Goal: Book appointment/travel/reservation

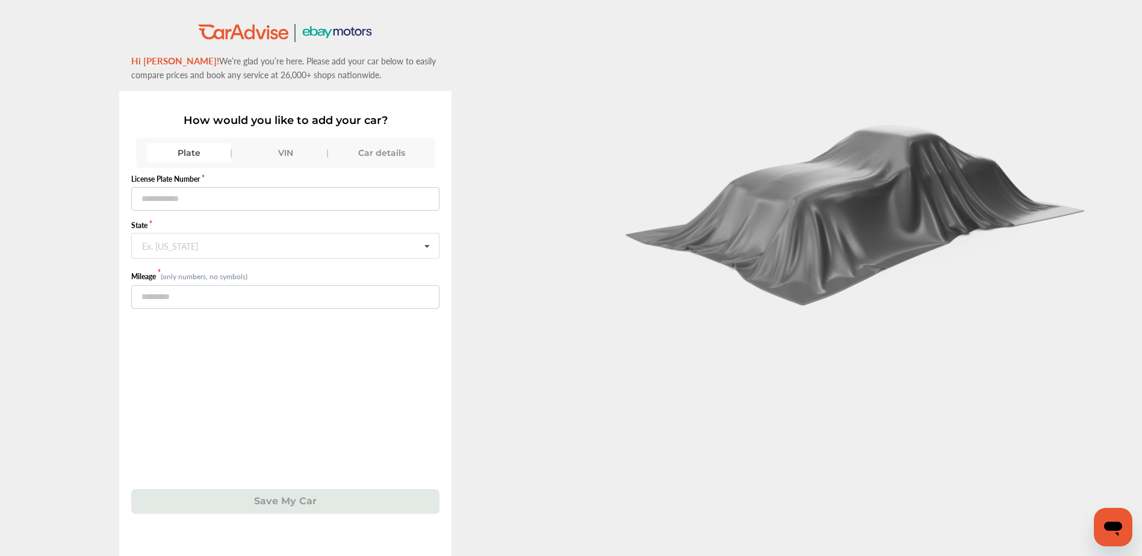
click at [378, 150] on div "Car details" at bounding box center [382, 152] width 84 height 19
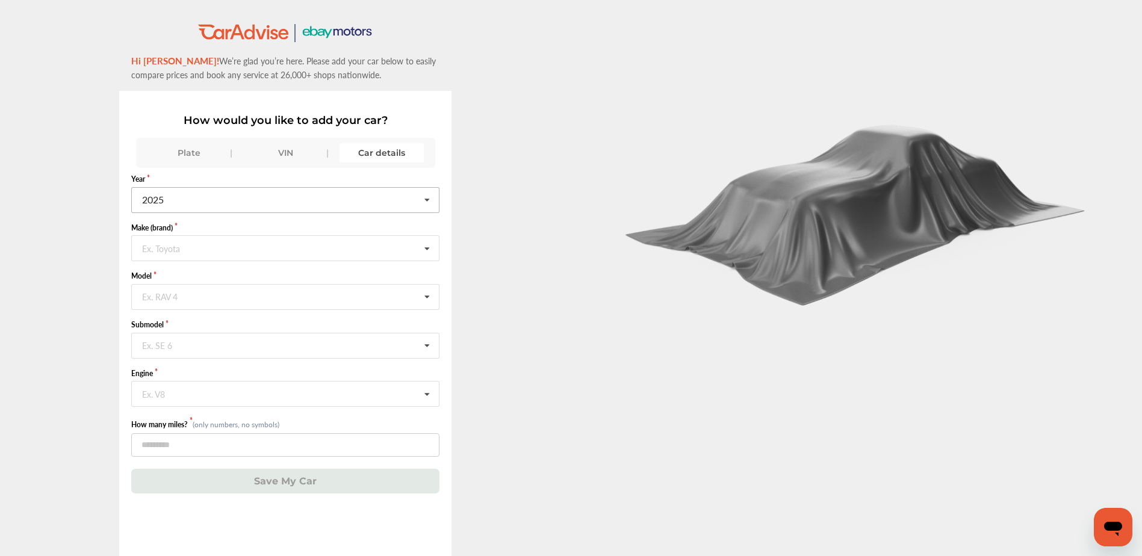
click at [223, 198] on input "text" at bounding box center [285, 199] width 307 height 23
click at [231, 267] on div "2010" at bounding box center [285, 269] width 306 height 25
click at [211, 258] on input "text" at bounding box center [285, 247] width 307 height 23
type input "*****"
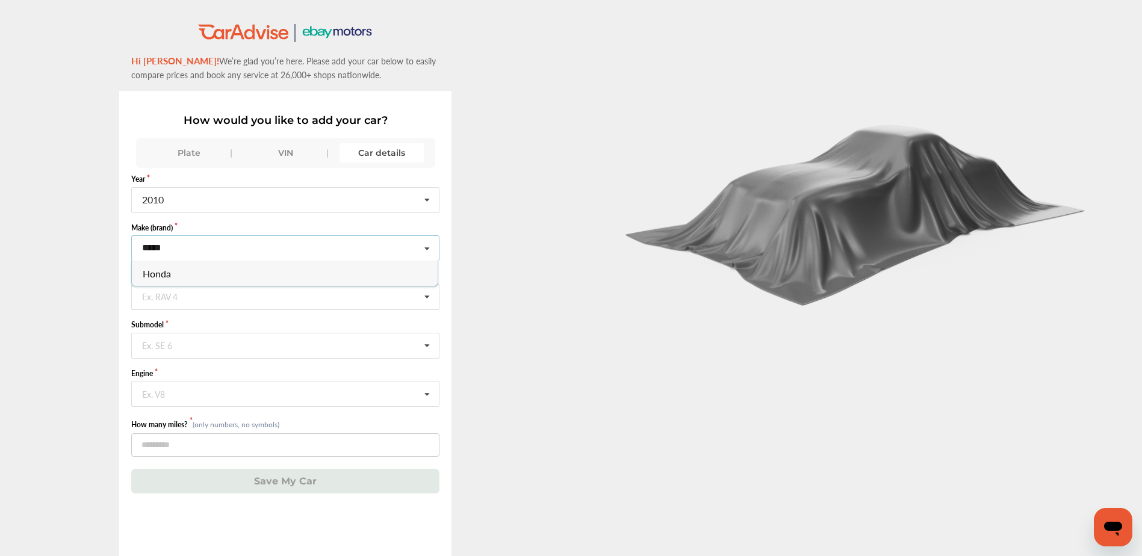
click at [217, 272] on div "Honda" at bounding box center [285, 273] width 306 height 25
click at [207, 296] on input "text" at bounding box center [285, 296] width 307 height 23
click at [202, 320] on div "Accord" at bounding box center [285, 322] width 306 height 25
click at [200, 353] on input "text" at bounding box center [285, 345] width 307 height 23
drag, startPoint x: 207, startPoint y: 426, endPoint x: 204, endPoint y: 414, distance: 12.4
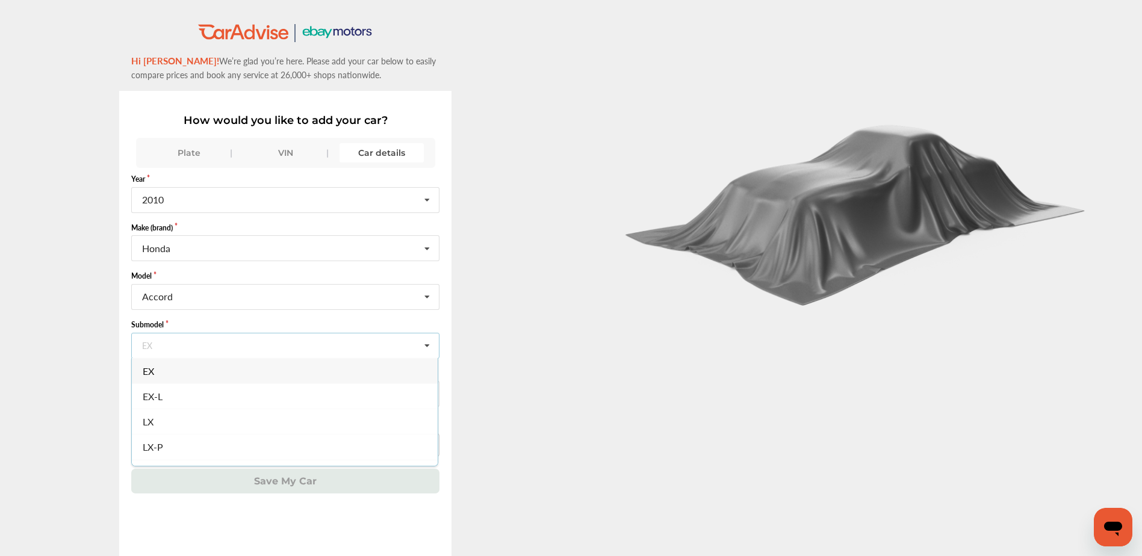
click at [207, 425] on div "LX" at bounding box center [285, 421] width 306 height 25
click at [205, 399] on input "text" at bounding box center [285, 393] width 307 height 23
drag, startPoint x: 217, startPoint y: 410, endPoint x: 214, endPoint y: 422, distance: 12.6
click at [217, 410] on div "2.4L L4 (K24Z2) GAS FI" at bounding box center [285, 419] width 306 height 25
click at [199, 442] on input "number" at bounding box center [285, 445] width 308 height 23
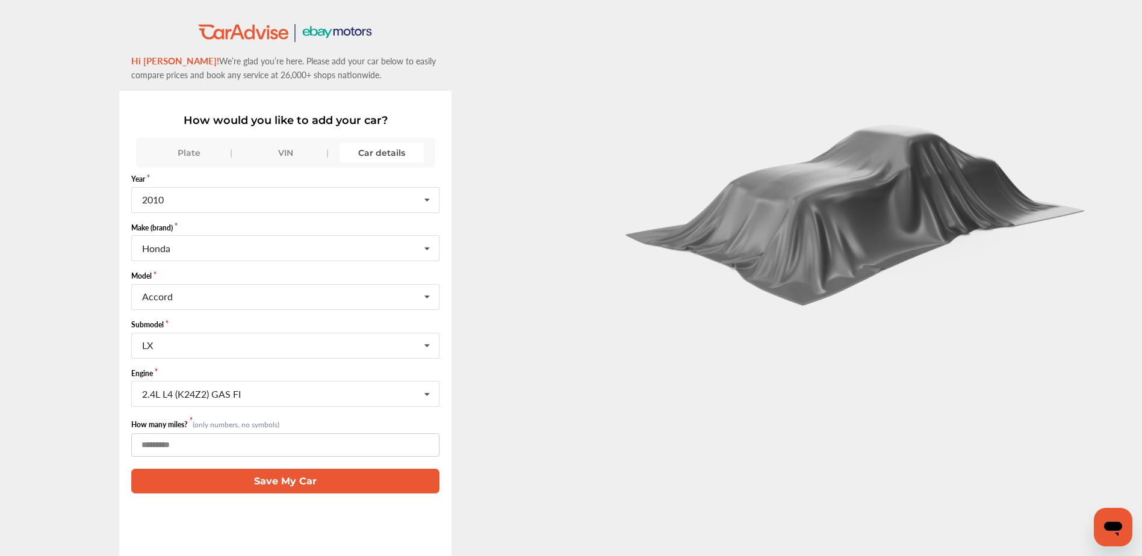
type input "*"
type input "*****"
click at [273, 487] on button "Save My Car" at bounding box center [285, 481] width 308 height 25
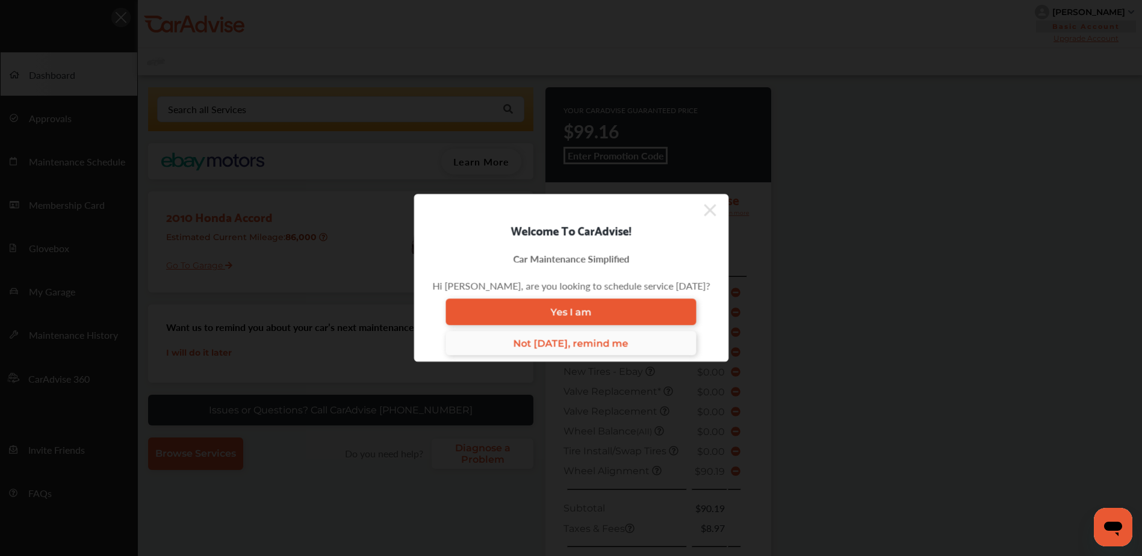
click at [573, 346] on span "Not today, remind me" at bounding box center [571, 343] width 115 height 11
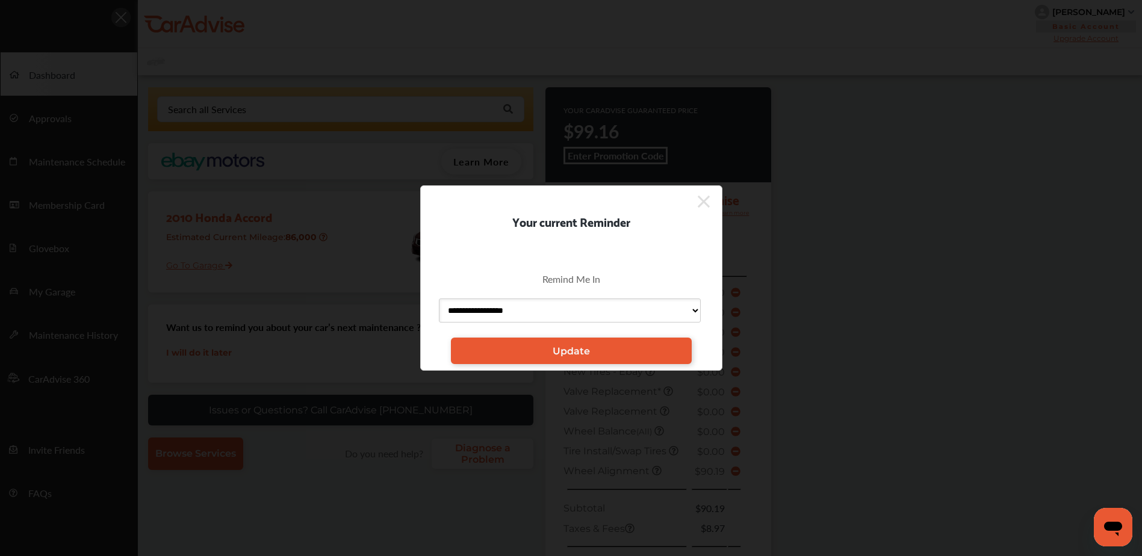
click at [553, 310] on select "**********" at bounding box center [570, 311] width 262 height 24
drag, startPoint x: 559, startPoint y: 263, endPoint x: 662, endPoint y: 231, distance: 108.0
click at [559, 263] on div "Remind Me In" at bounding box center [571, 279] width 265 height 33
click at [702, 202] on icon at bounding box center [704, 202] width 12 height 12
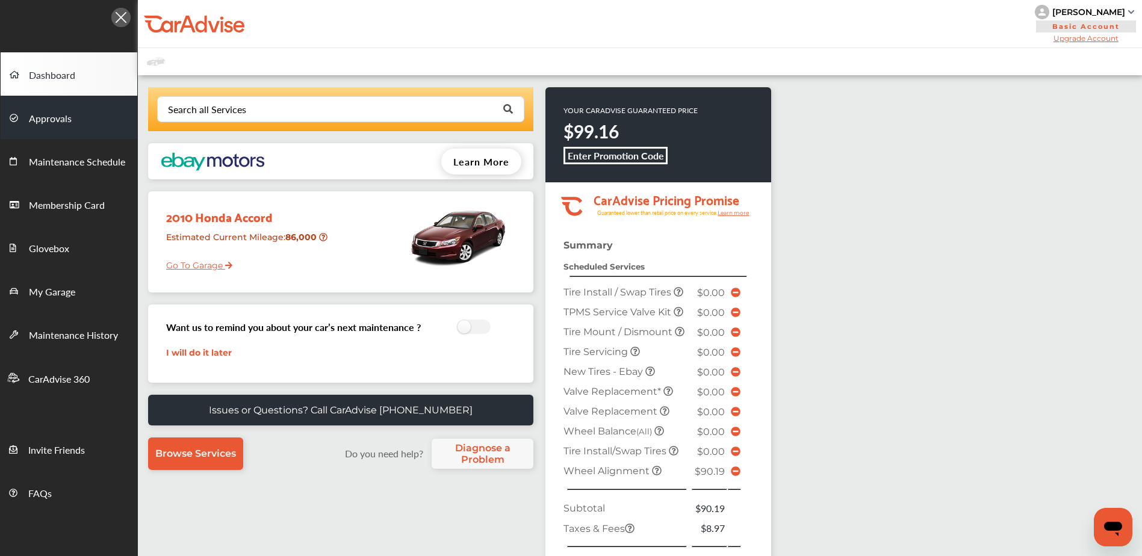
click at [58, 122] on span "Approvals" at bounding box center [50, 119] width 43 height 16
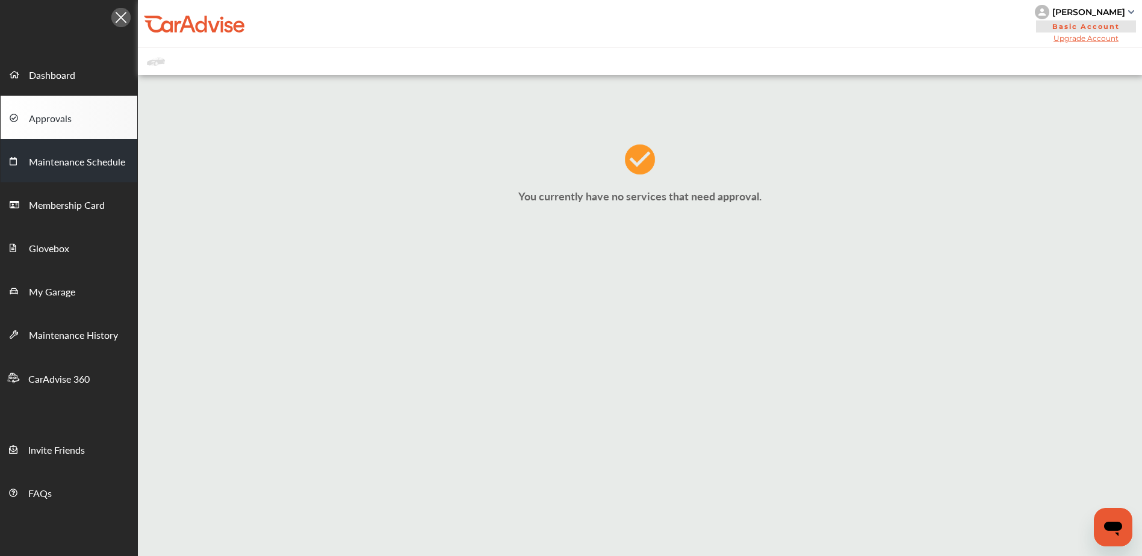
click at [69, 154] on link "Maintenance Schedule" at bounding box center [69, 160] width 137 height 43
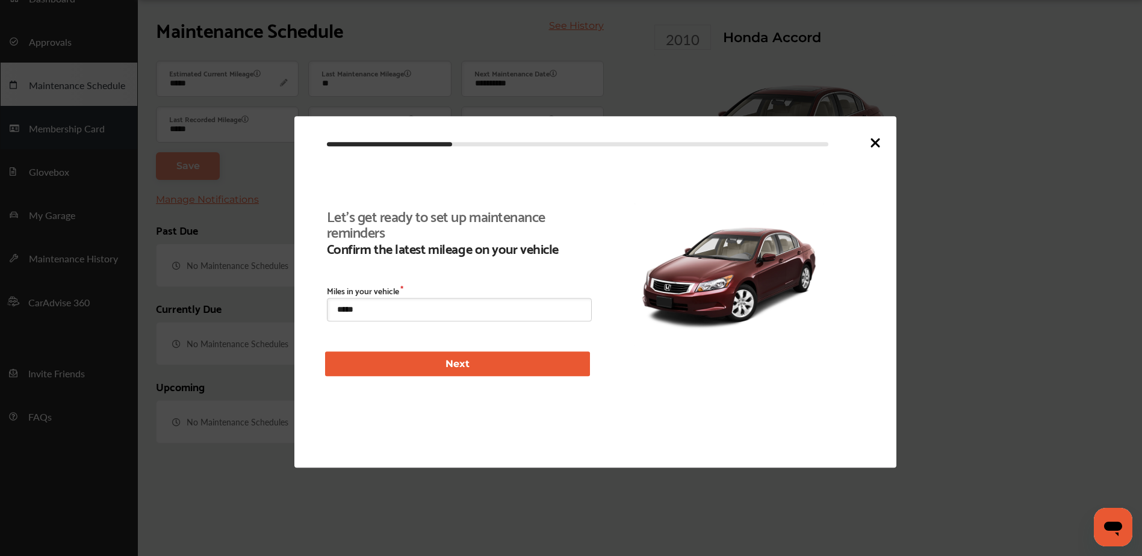
click at [60, 193] on div at bounding box center [571, 278] width 1142 height 556
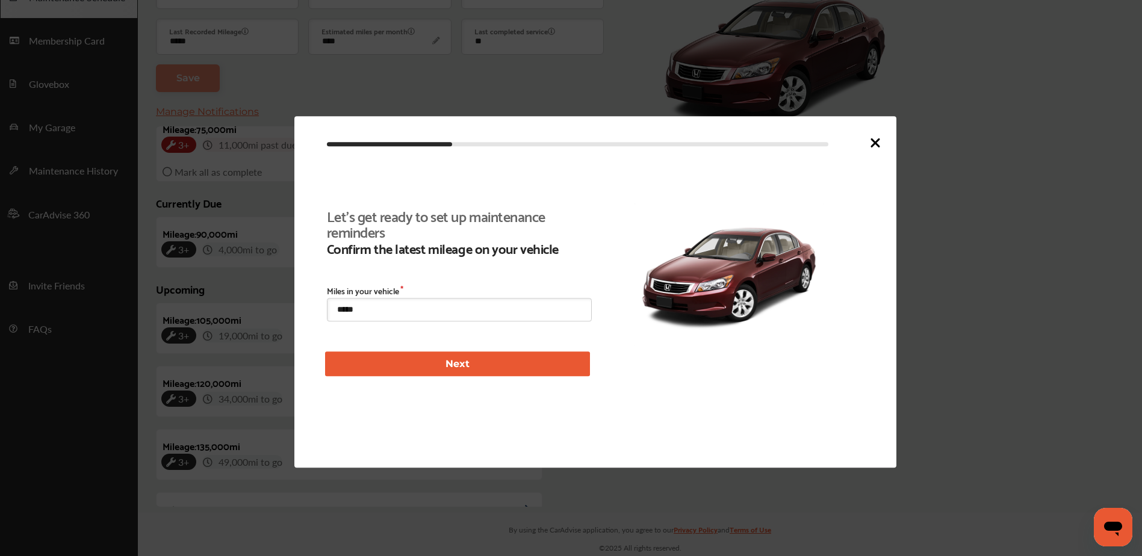
scroll to position [278, 0]
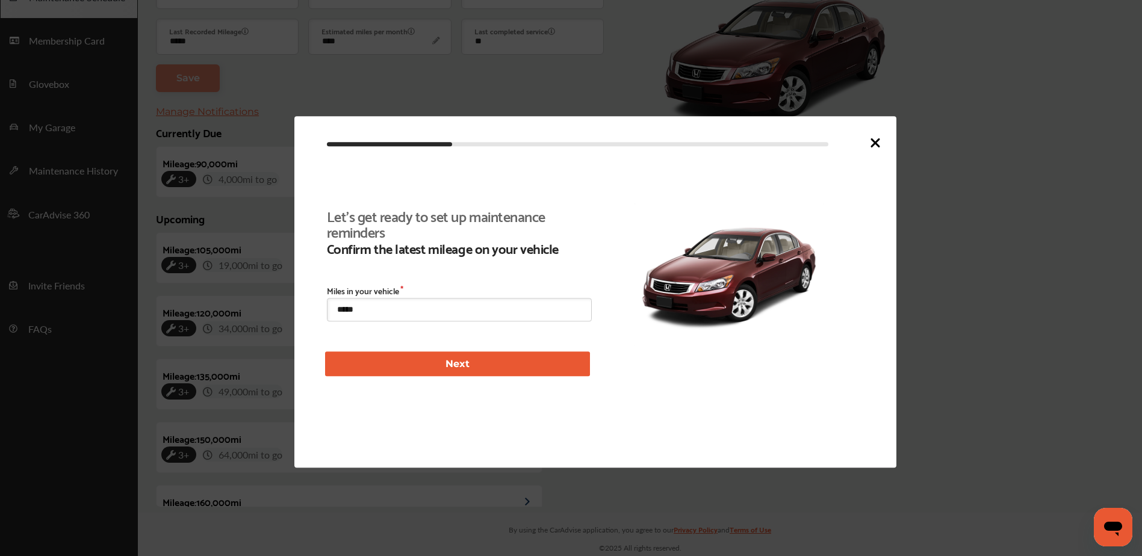
click at [875, 142] on icon at bounding box center [875, 142] width 7 height 7
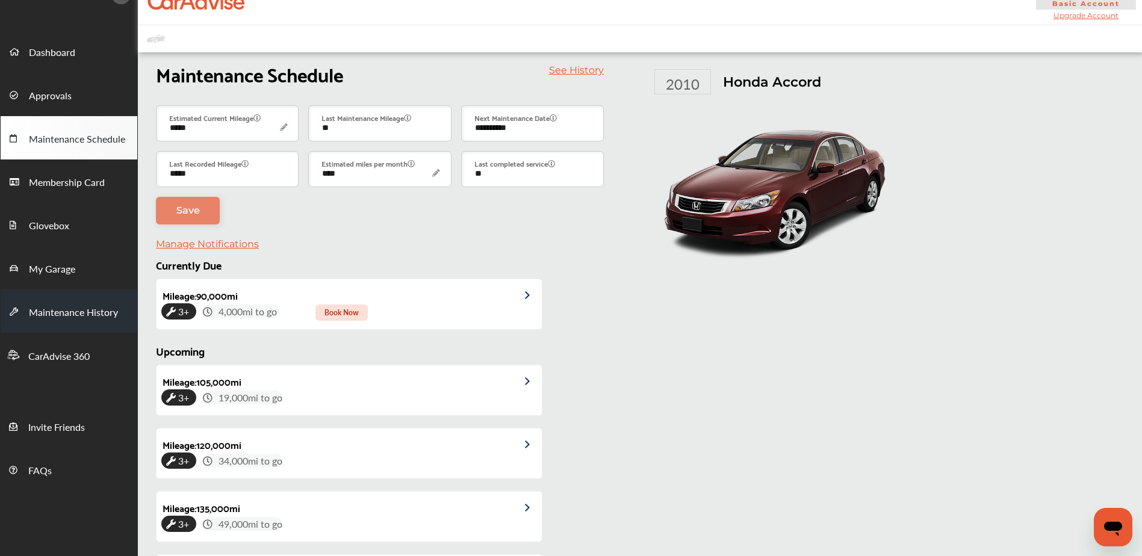
scroll to position [0, 0]
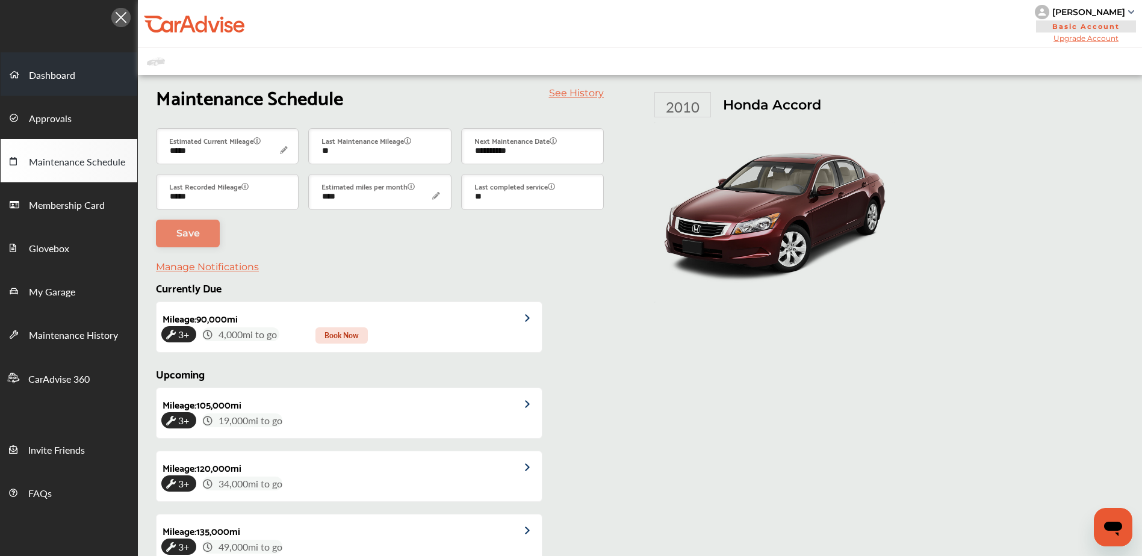
click at [48, 74] on span "Dashboard" at bounding box center [52, 76] width 46 height 16
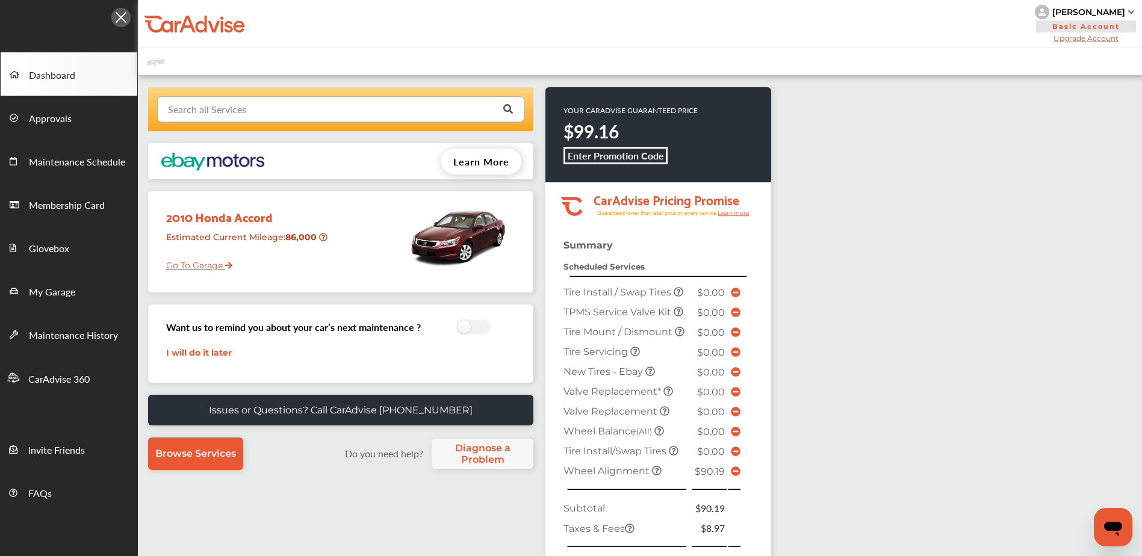
click at [309, 108] on input "text" at bounding box center [338, 108] width 360 height 23
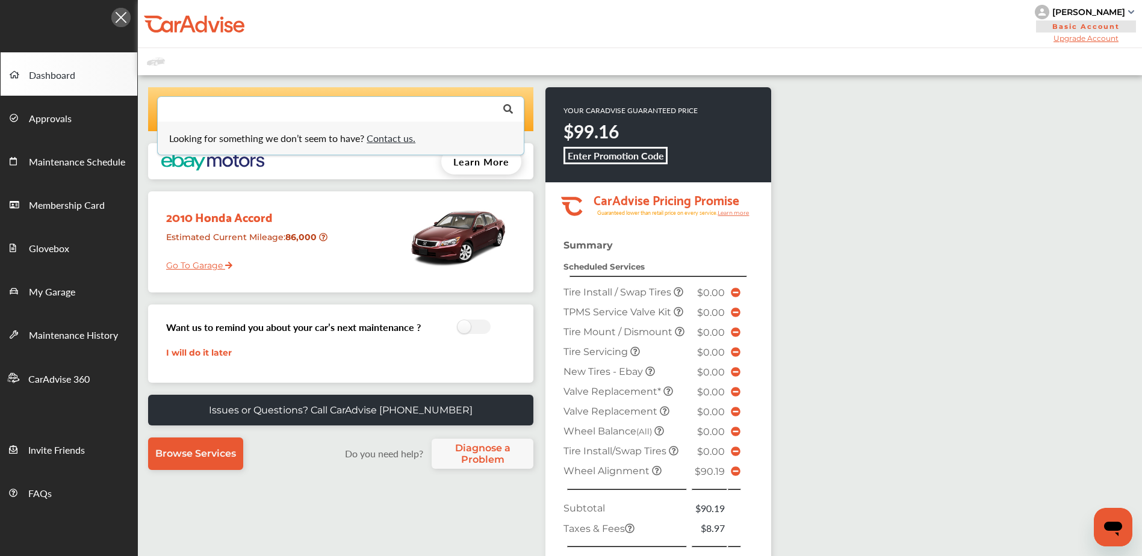
click at [523, 75] on div "Looking for something we don’t seem to have? Contact us. .st0{fill:#00A993;} .s…" at bounding box center [640, 426] width 1005 height 703
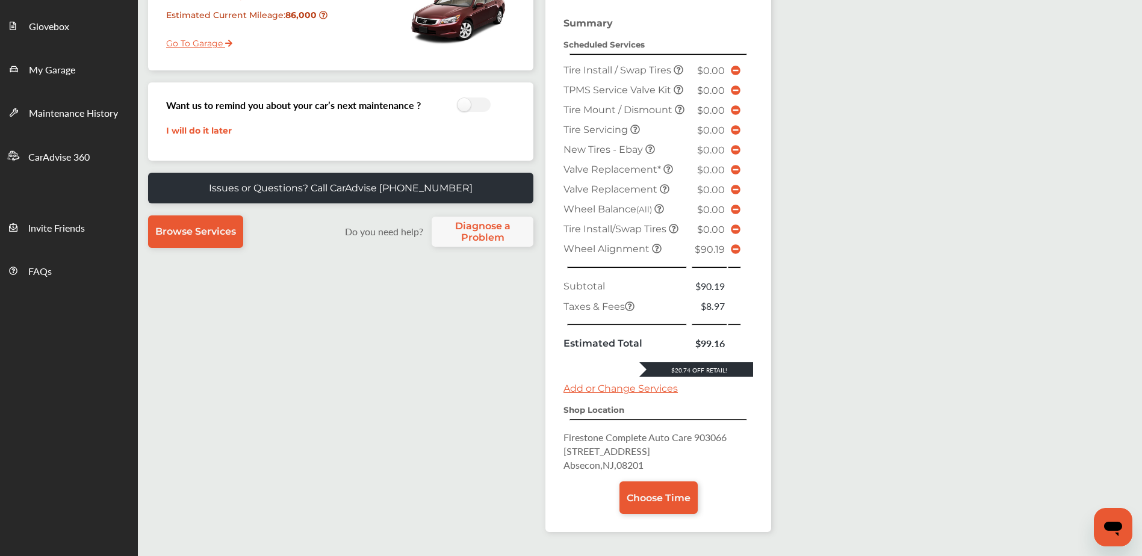
scroll to position [241, 0]
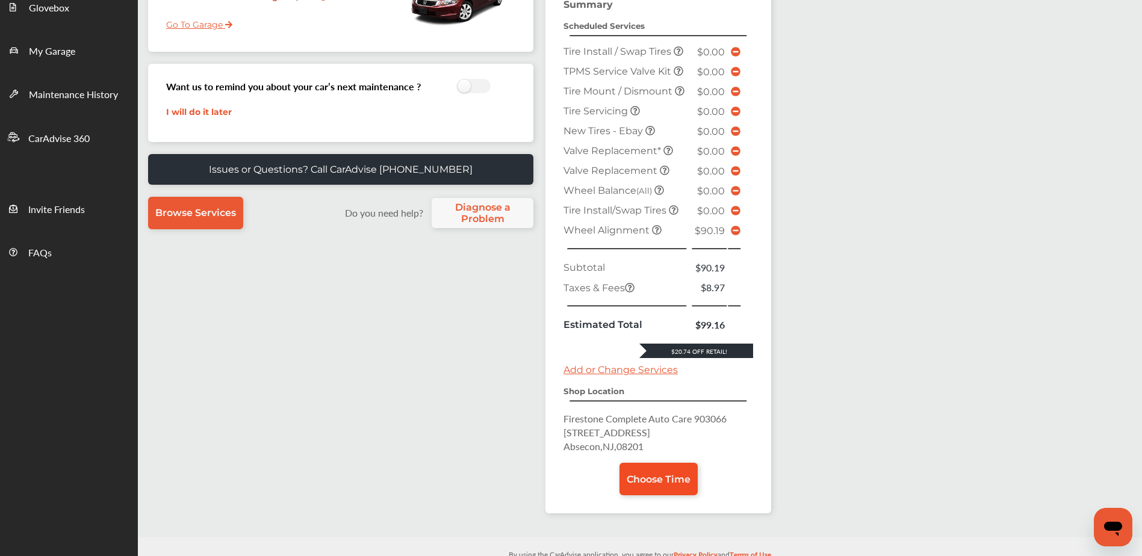
click at [641, 478] on span "Choose Time" at bounding box center [659, 479] width 64 height 11
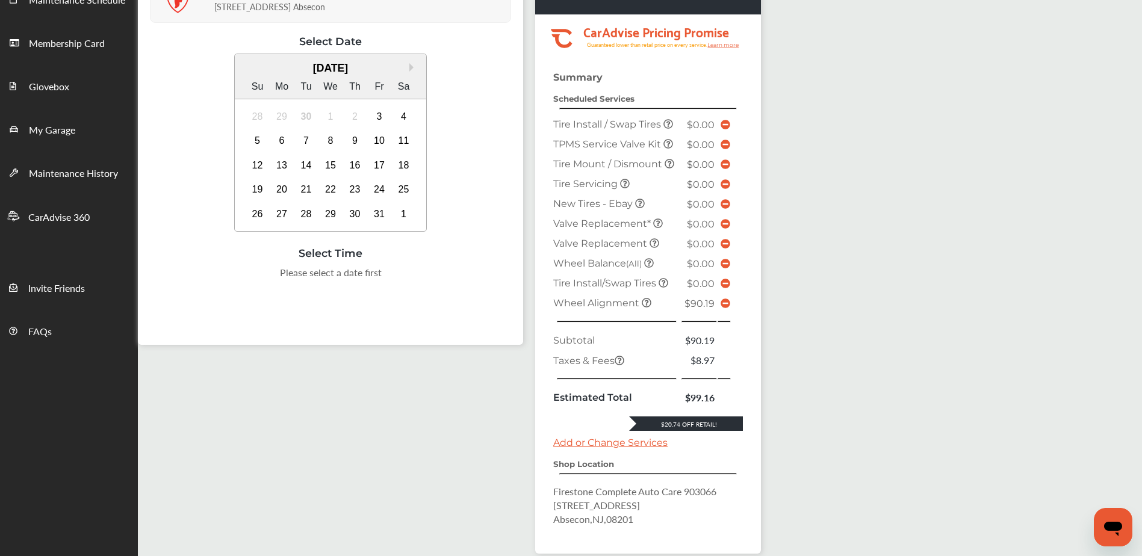
scroll to position [181, 0]
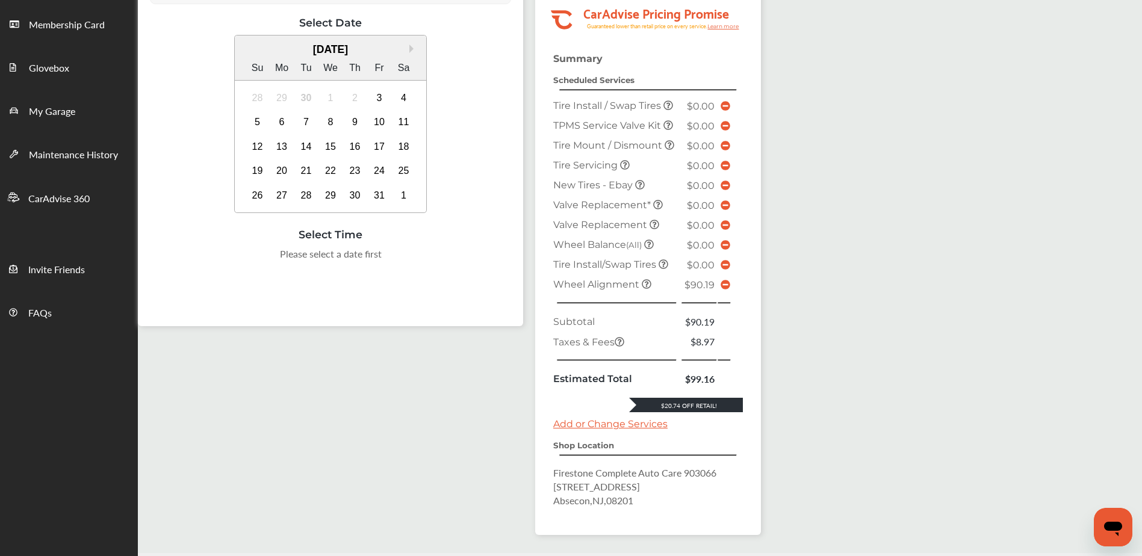
click at [726, 286] on icon at bounding box center [726, 285] width 10 height 10
click at [723, 286] on icon at bounding box center [726, 285] width 10 height 10
click at [728, 287] on icon at bounding box center [726, 285] width 10 height 10
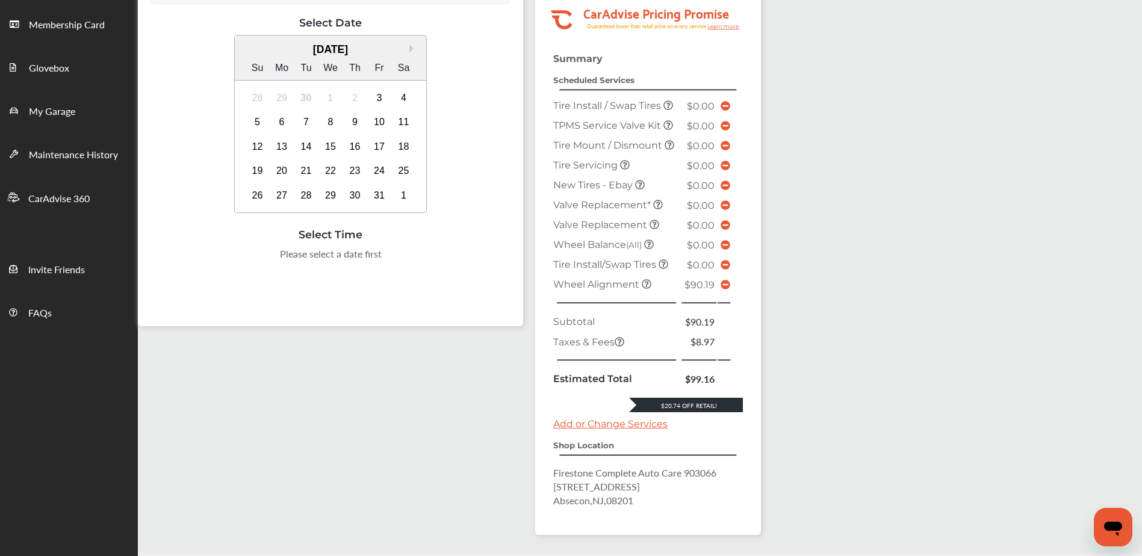
scroll to position [158, 0]
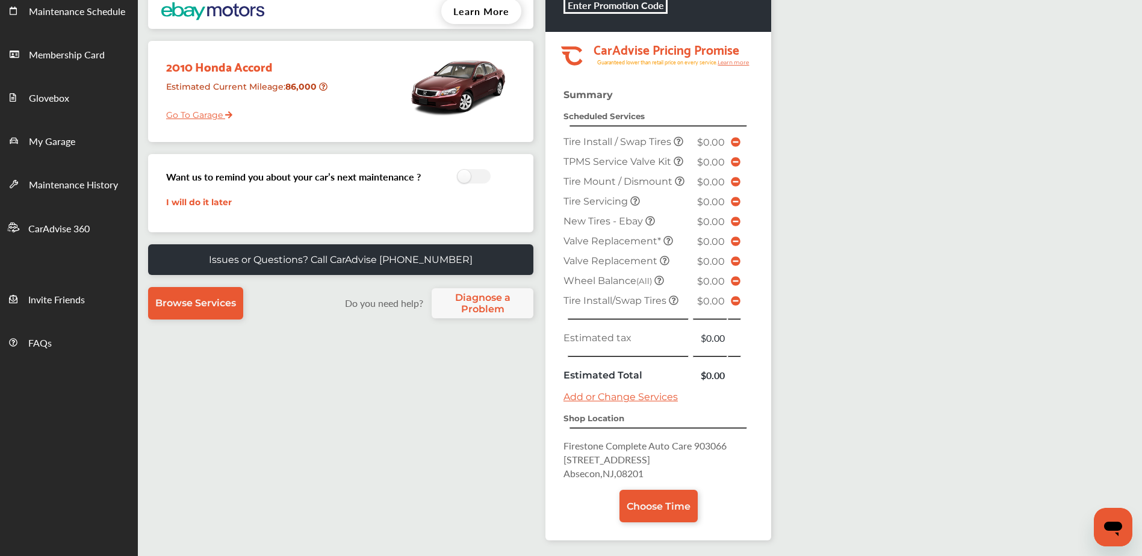
scroll to position [181, 0]
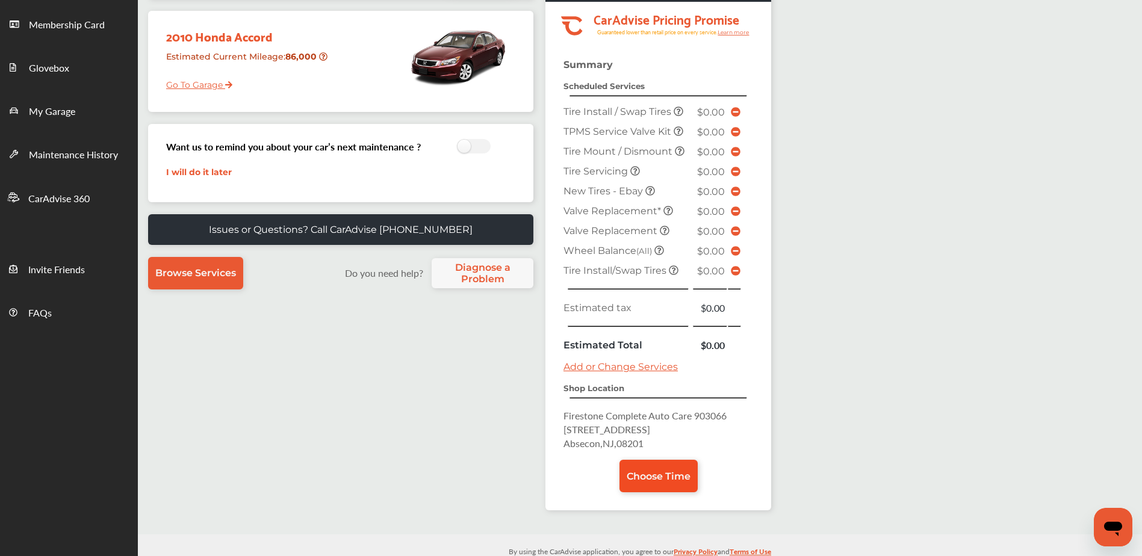
click at [649, 473] on span "Choose Time" at bounding box center [659, 476] width 64 height 11
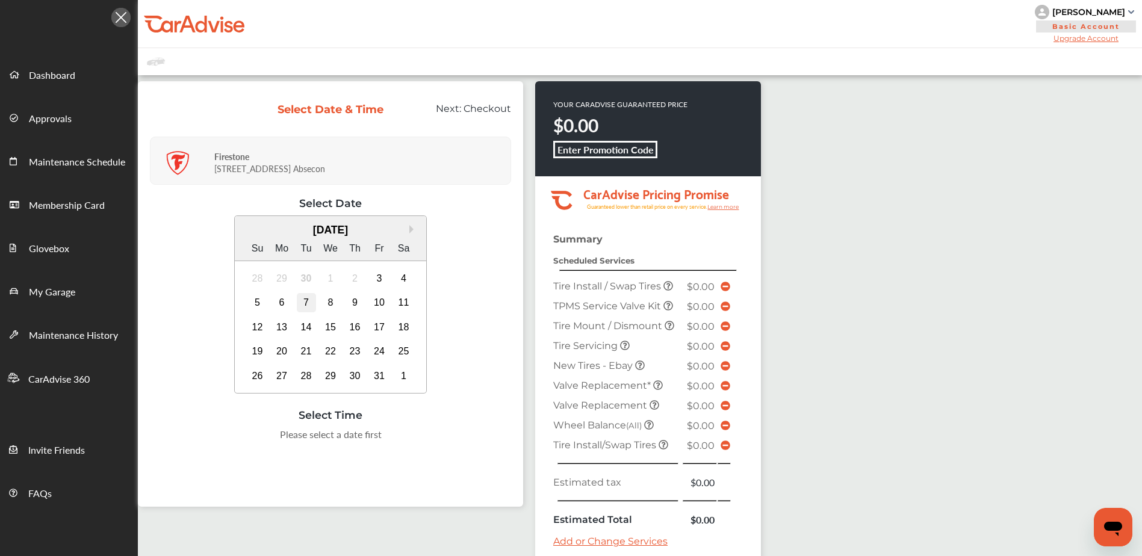
click at [307, 301] on div "7" at bounding box center [306, 302] width 19 height 19
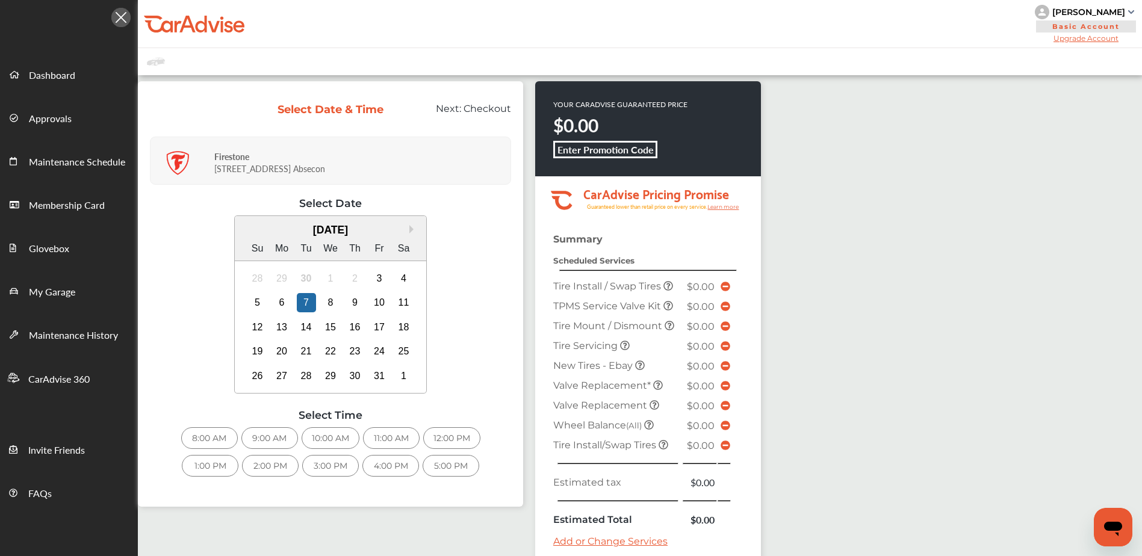
click at [455, 440] on div "12:00 PM" at bounding box center [451, 439] width 57 height 22
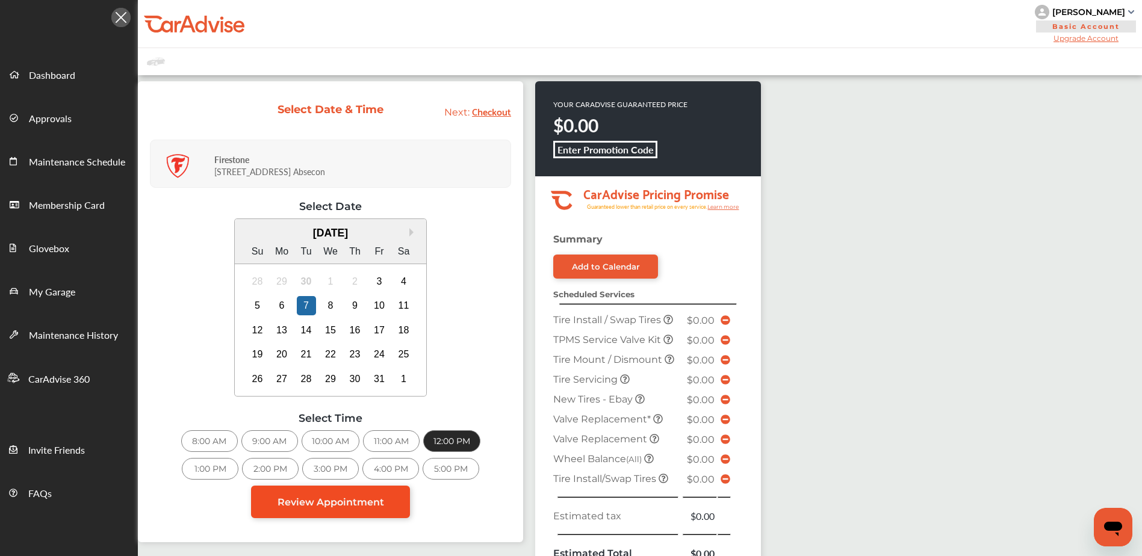
click at [312, 504] on span "Review Appointment" at bounding box center [331, 502] width 107 height 11
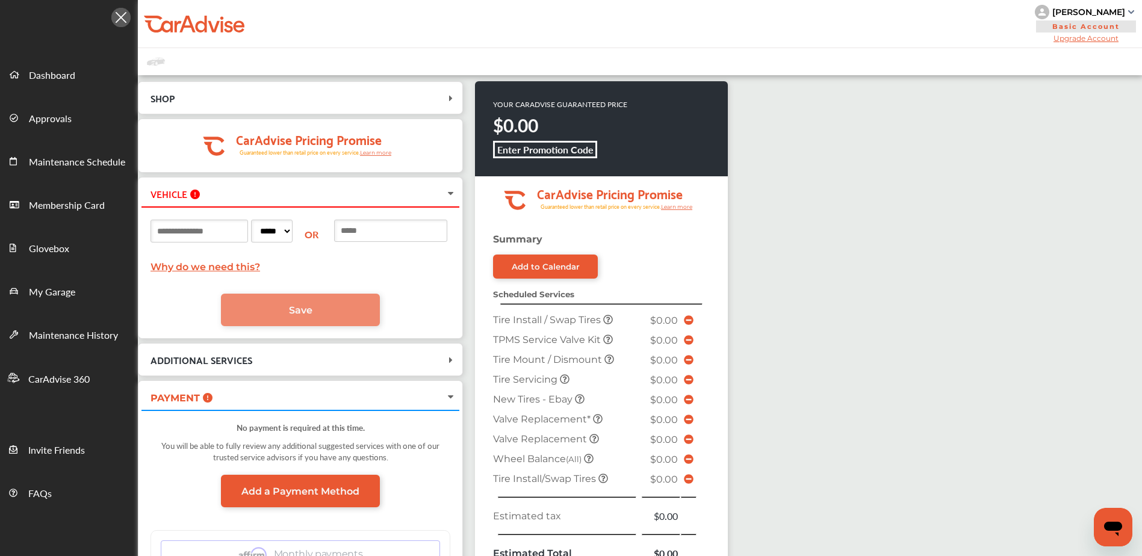
click at [214, 231] on input at bounding box center [200, 231] width 98 height 23
click at [212, 234] on input at bounding box center [200, 231] width 98 height 23
click at [293, 235] on select "***** ** ** ** ** ** ** ** ** ** ** ** ** ** ** ** ** ** ** ** ** ** ** ** ** *…" at bounding box center [272, 231] width 42 height 23
select select "**"
click at [268, 220] on select "***** ** ** ** ** ** ** ** ** ** ** ** ** ** ** ** ** ** ** ** ** ** ** ** ** *…" at bounding box center [272, 231] width 42 height 23
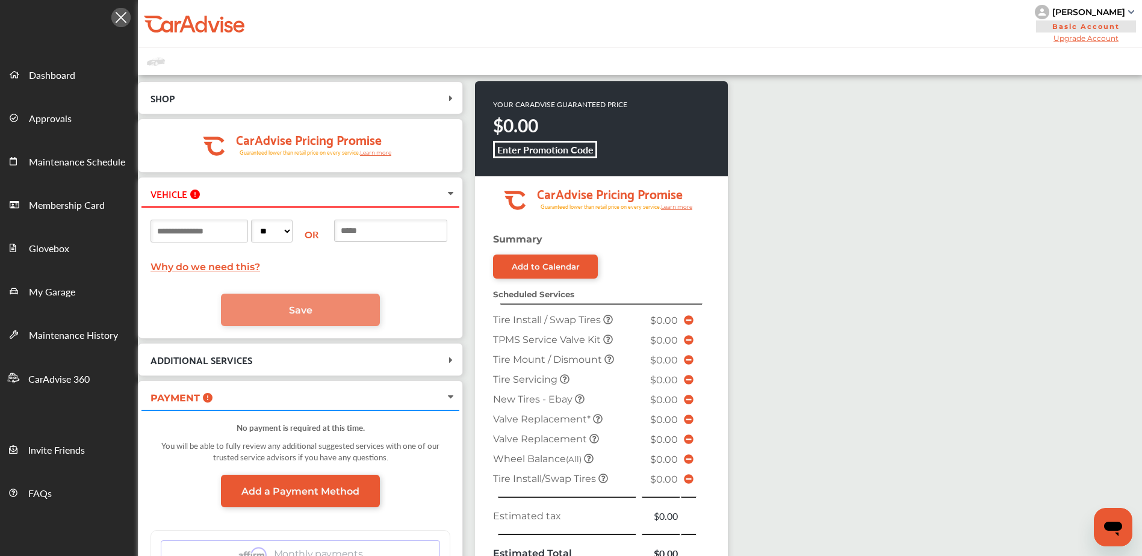
click at [195, 229] on input at bounding box center [200, 231] width 98 height 23
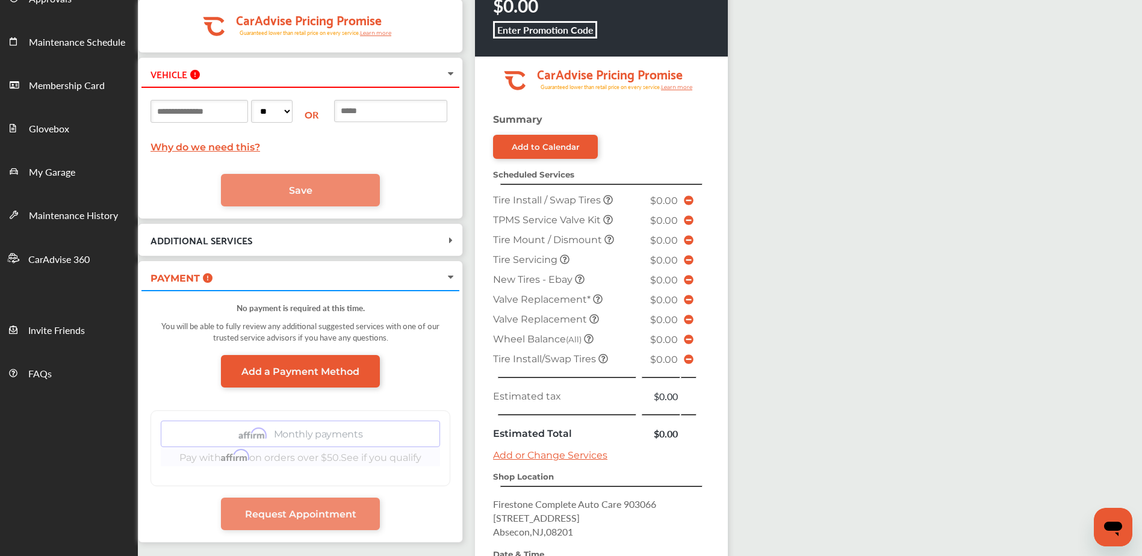
scroll to position [120, 0]
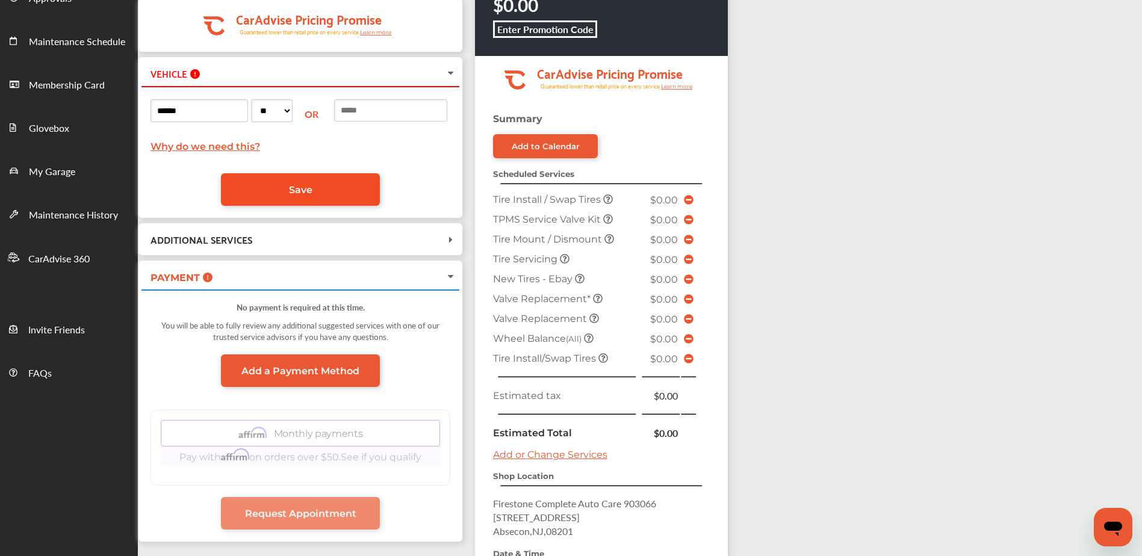
type input "******"
click at [328, 190] on link "Save" at bounding box center [300, 189] width 159 height 33
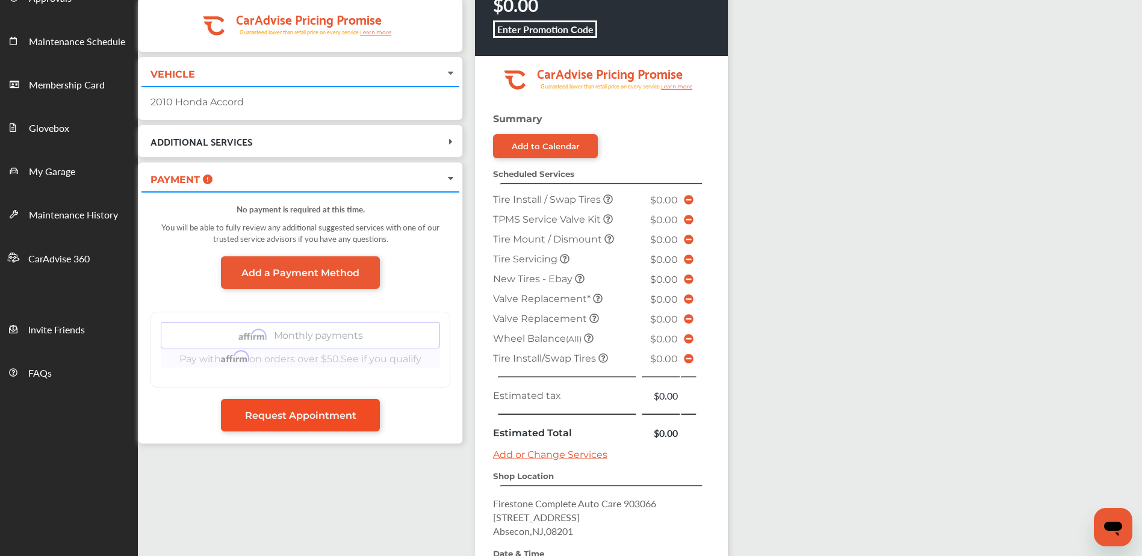
click at [291, 414] on span "Request Appointment" at bounding box center [300, 415] width 111 height 11
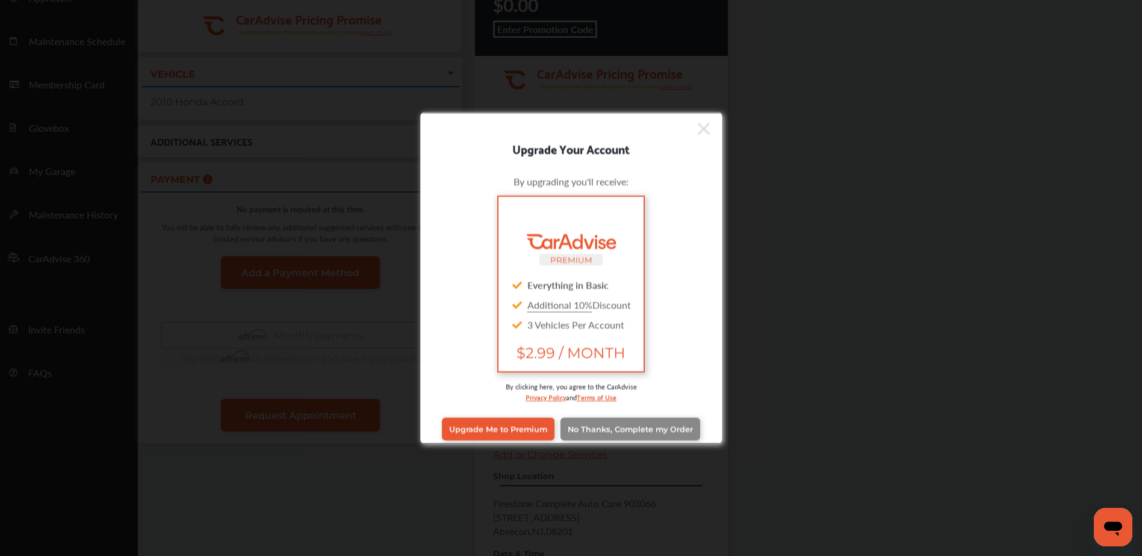
click at [623, 431] on span "No Thanks, Complete my Order" at bounding box center [630, 429] width 125 height 9
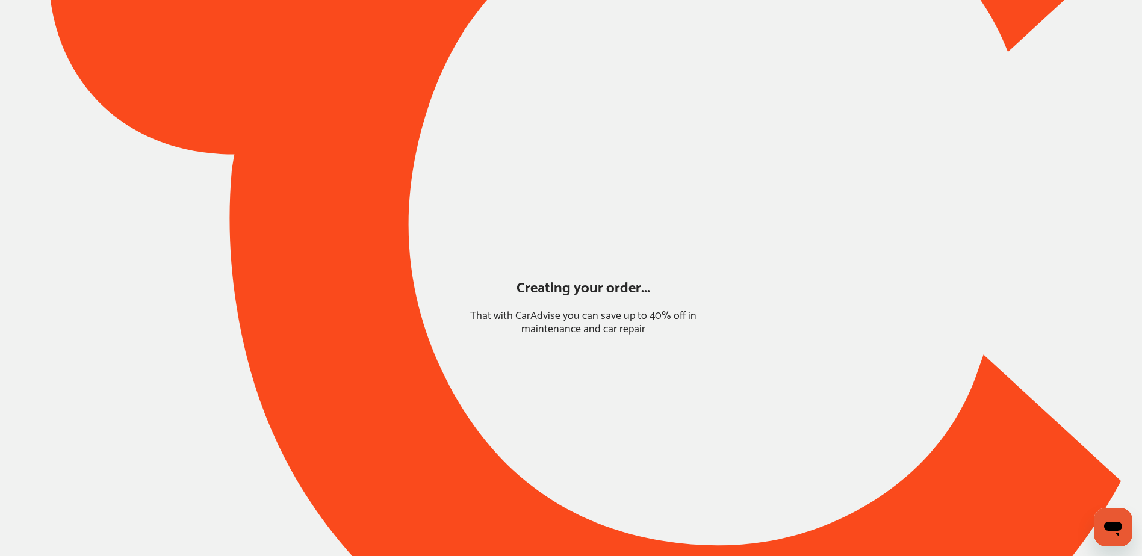
scroll to position [0, 0]
